Goal: Navigation & Orientation: Find specific page/section

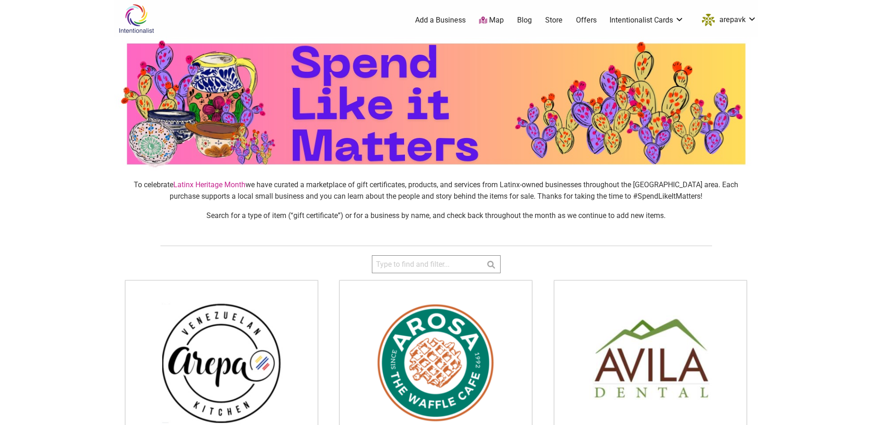
click at [218, 345] on img at bounding box center [222, 362] width 192 height 164
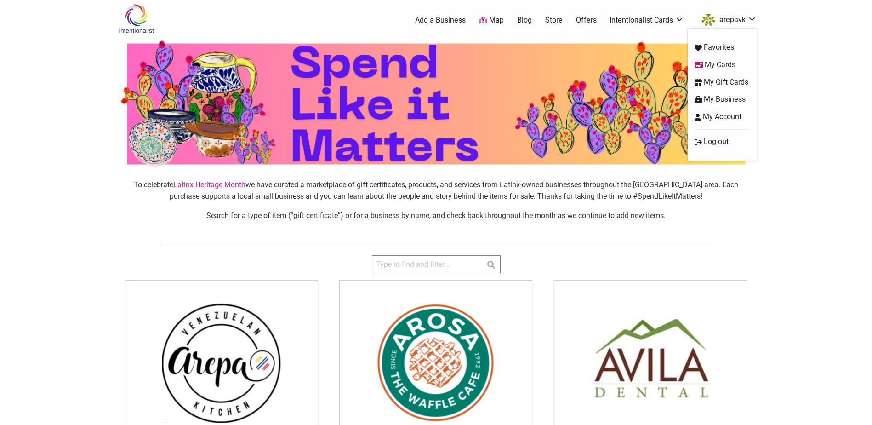
click at [729, 20] on link "arepavk" at bounding box center [726, 20] width 59 height 17
click at [725, 64] on link "My Cards" at bounding box center [722, 65] width 55 height 11
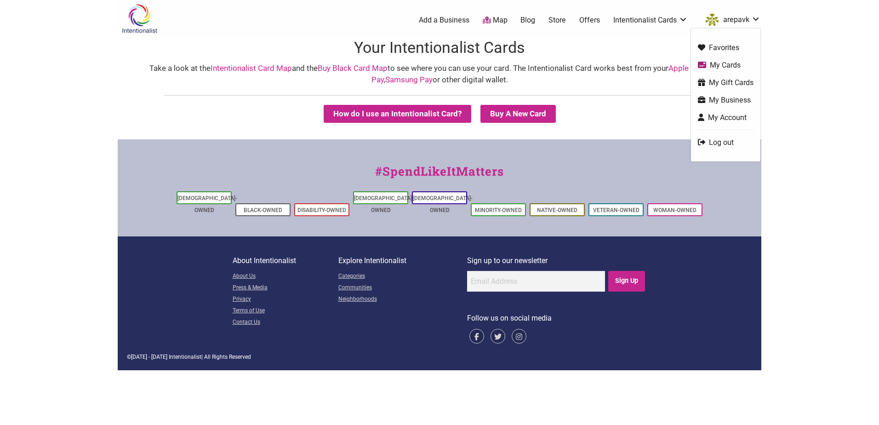
click at [734, 22] on link "arepavk" at bounding box center [730, 20] width 59 height 17
click at [715, 116] on link "My Account" at bounding box center [726, 117] width 56 height 11
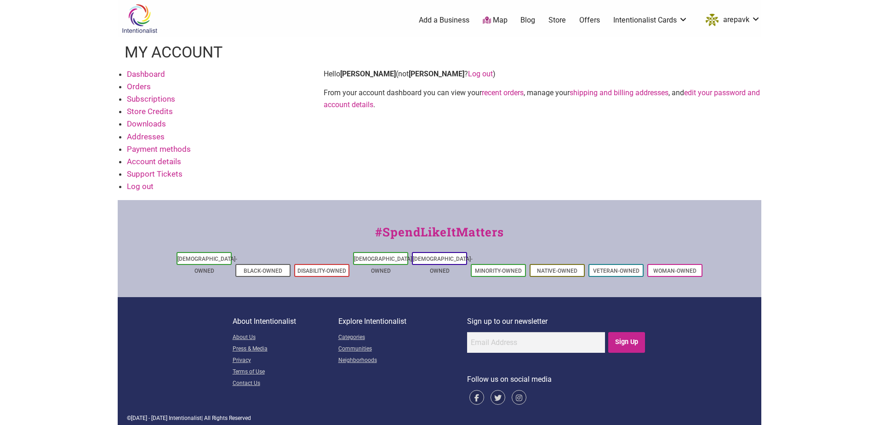
click at [150, 100] on link "Subscriptions" at bounding box center [151, 98] width 48 height 9
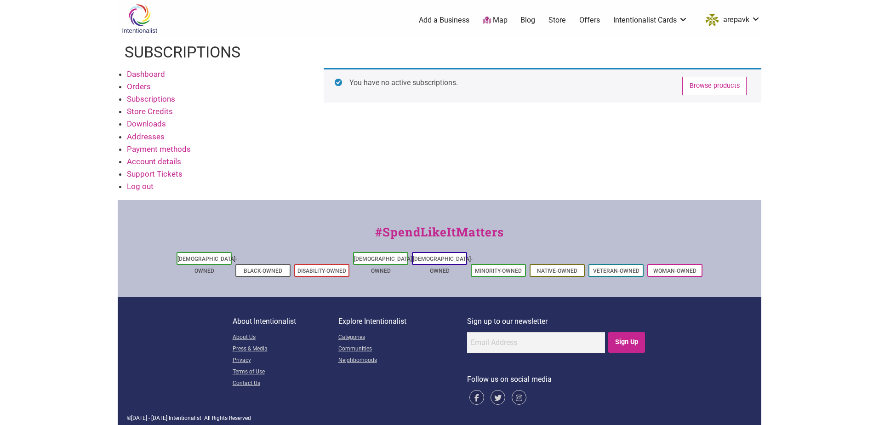
click at [138, 86] on link "Orders" at bounding box center [139, 86] width 24 height 9
click at [163, 161] on link "Account details" at bounding box center [154, 161] width 54 height 9
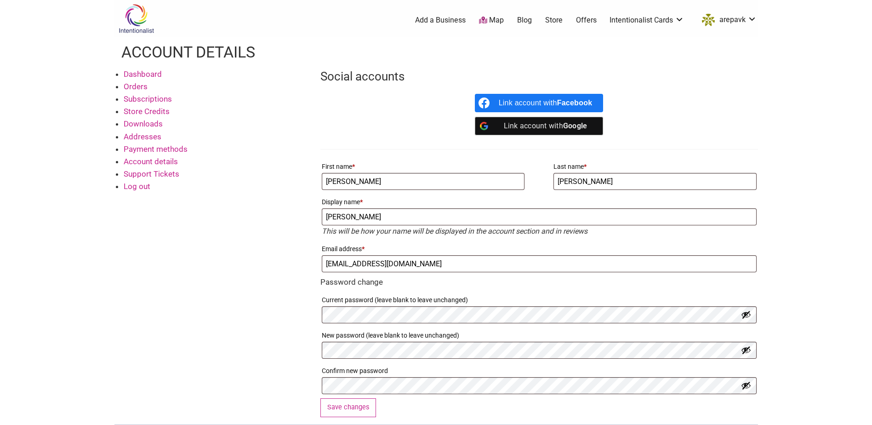
click at [137, 174] on link "Support Tickets" at bounding box center [152, 173] width 56 height 9
